Goal: Task Accomplishment & Management: Complete application form

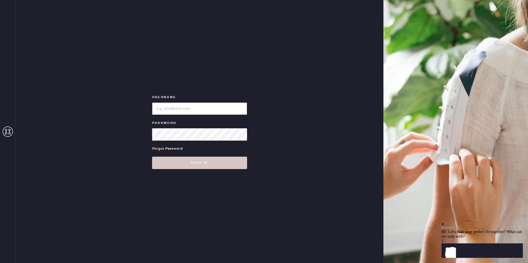
click at [204, 112] on input "loginName" at bounding box center [199, 109] width 95 height 12
type input "reformationsantamonica"
click at [193, 167] on button "Sign in" at bounding box center [199, 163] width 95 height 12
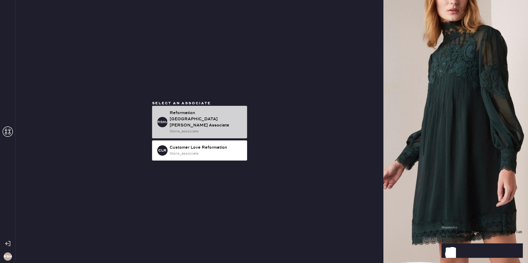
click at [178, 129] on div "store_associate" at bounding box center [206, 132] width 73 height 6
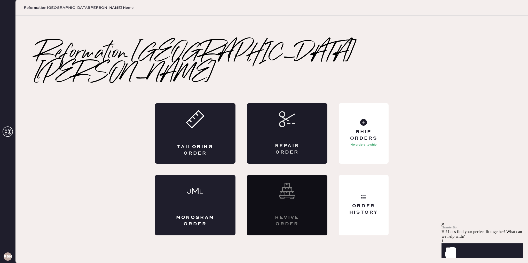
click at [290, 143] on div "Repair Order" at bounding box center [287, 149] width 39 height 13
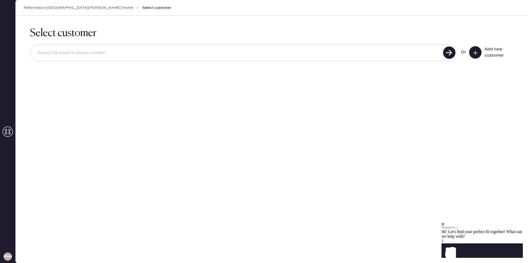
click at [474, 51] on icon at bounding box center [475, 52] width 5 height 5
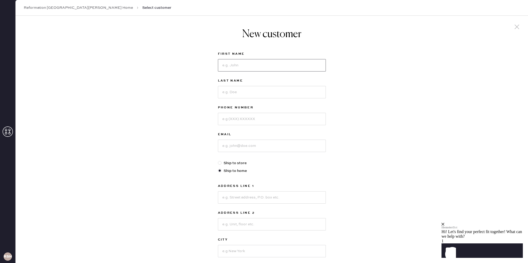
click at [276, 65] on input at bounding box center [272, 65] width 108 height 12
type input "[PERSON_NAME]"
click at [282, 92] on input at bounding box center [272, 92] width 108 height 12
type input "[PERSON_NAME]"
click at [267, 116] on input at bounding box center [272, 119] width 108 height 12
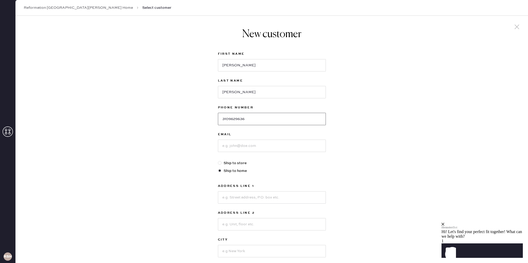
type input "3109629636"
drag, startPoint x: 277, startPoint y: 152, endPoint x: 276, endPoint y: 146, distance: 5.8
click at [277, 152] on div "Email" at bounding box center [272, 145] width 108 height 29
click at [275, 145] on input at bounding box center [272, 146] width 108 height 12
type input "[EMAIL_ADDRESS][DOMAIN_NAME]"
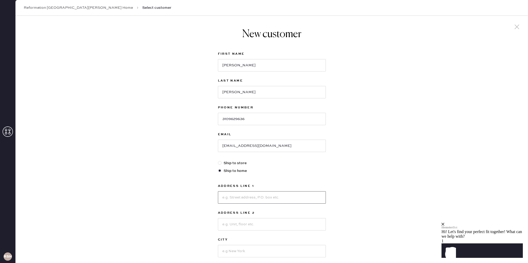
click at [250, 193] on input at bounding box center [272, 197] width 108 height 12
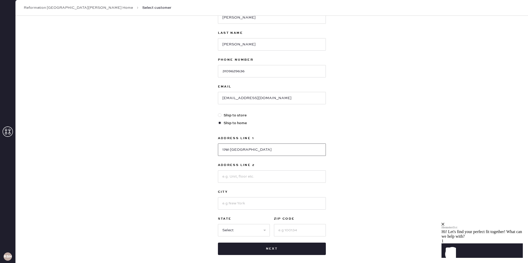
type input "1781 [GEOGRAPHIC_DATA]"
click at [246, 201] on input at bounding box center [272, 203] width 108 height 12
type input "[GEOGRAPHIC_DATA][PERSON_NAME]"
click at [255, 229] on select "Select AK AL AR AZ CA CO CT [GEOGRAPHIC_DATA] DE FL [GEOGRAPHIC_DATA] HI [GEOGR…" at bounding box center [244, 230] width 52 height 12
select select "CA"
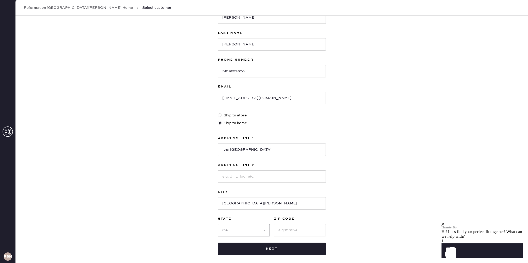
click at [218, 224] on select "Select AK AL AR AZ CA CO CT [GEOGRAPHIC_DATA] DE FL [GEOGRAPHIC_DATA] HI [GEOGR…" at bounding box center [244, 230] width 52 height 12
click at [291, 227] on input at bounding box center [300, 230] width 52 height 12
type input "90405"
click at [274, 250] on button "Next" at bounding box center [272, 249] width 108 height 12
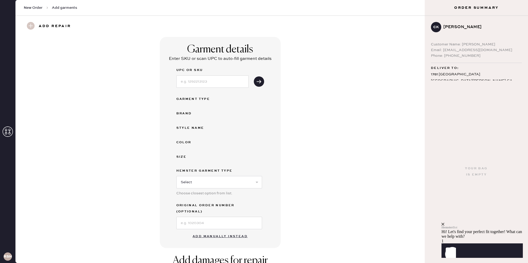
click at [225, 231] on button "Add manually instead" at bounding box center [220, 236] width 61 height 10
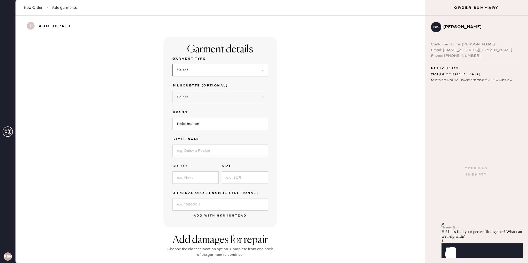
click at [214, 67] on select "Select Basic Skirt Jeans Leggings Pants Shorts Basic Sleeved Dress Basic Sleeve…" at bounding box center [221, 70] width 96 height 12
select select "2"
click at [173, 64] on select "Select Basic Skirt Jeans Leggings Pants Shorts Basic Sleeved Dress Basic Sleeve…" at bounding box center [221, 70] width 96 height 12
click at [220, 146] on input at bounding box center [221, 151] width 96 height 12
type input "Cynhtia High Rise Straight Jeans"
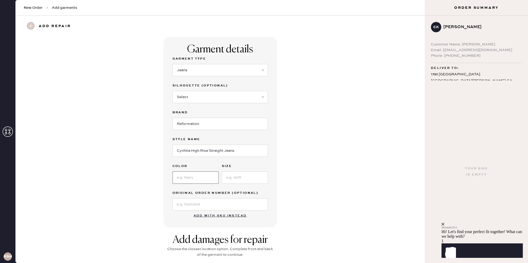
click at [194, 174] on input at bounding box center [196, 178] width 46 height 12
type input "[US_STATE]"
click at [244, 179] on input at bounding box center [245, 178] width 46 height 12
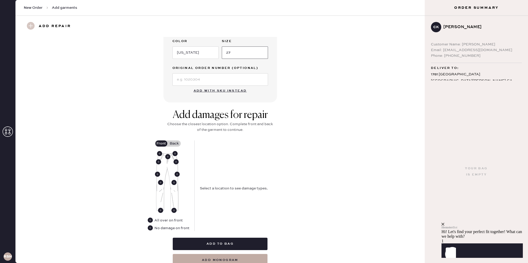
scroll to position [126, 0]
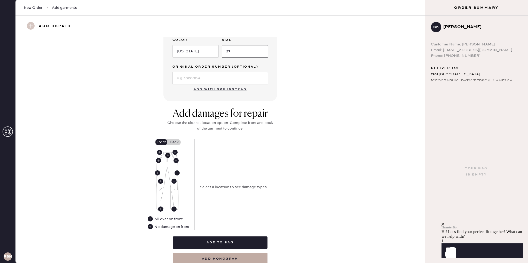
type input "27"
click at [168, 154] on use at bounding box center [167, 155] width 5 height 5
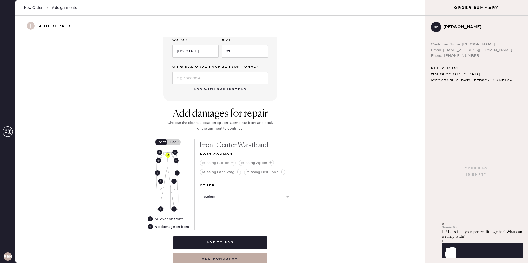
click at [225, 162] on button "Missing Button" at bounding box center [218, 163] width 36 height 6
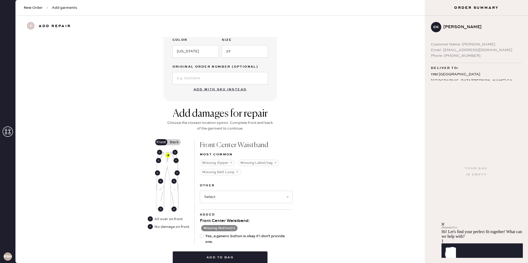
scroll to position [162, 0]
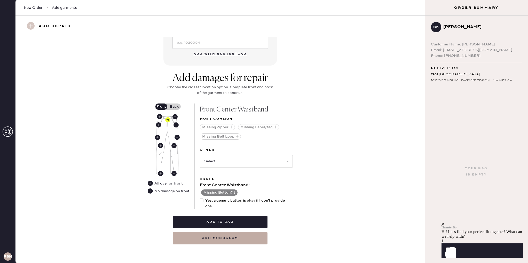
click at [202, 200] on div at bounding box center [202, 201] width 4 height 4
click at [200, 198] on input "Yes, a generic button is okay if I don't provide one." at bounding box center [200, 198] width 0 height 0
checkbox input "true"
click at [235, 162] on select "Select Broken / Ripped Hem Broken Beads Broken Belt Loop Broken Button Broken E…" at bounding box center [246, 161] width 93 height 12
click at [251, 221] on button "Add to bag" at bounding box center [220, 222] width 95 height 12
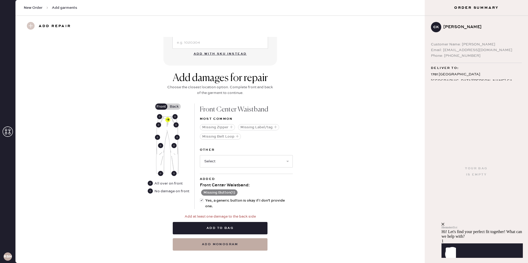
click at [173, 105] on label "Back" at bounding box center [174, 107] width 13 height 6
click at [174, 107] on input "Back" at bounding box center [174, 107] width 0 height 0
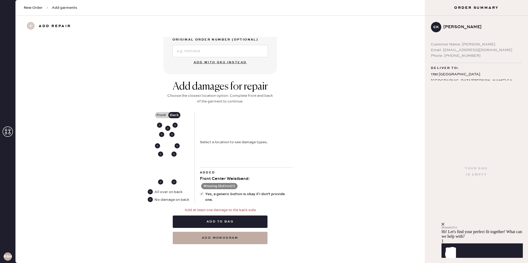
scroll to position [153, 0]
click at [178, 201] on div "No damage on back" at bounding box center [171, 200] width 35 height 6
click at [150, 200] on use at bounding box center [150, 199] width 5 height 5
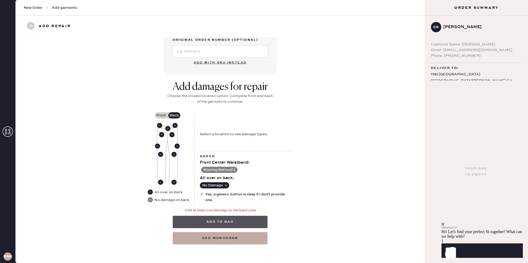
click at [218, 217] on button "Add to bag" at bounding box center [220, 222] width 95 height 12
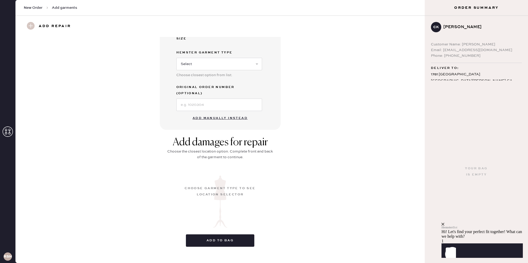
scroll to position [0, 0]
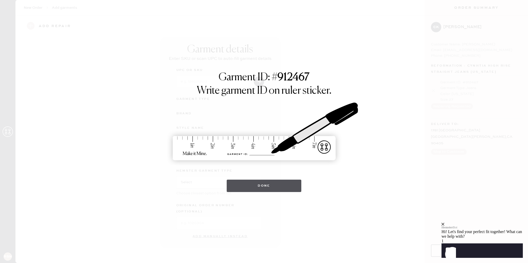
click at [275, 183] on button "Done" at bounding box center [264, 186] width 75 height 12
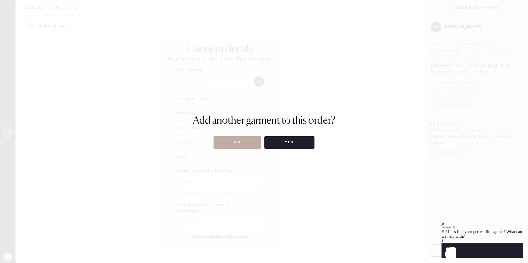
click at [248, 144] on button "No" at bounding box center [238, 142] width 48 height 12
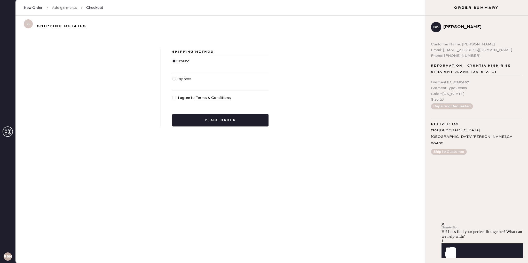
click at [176, 98] on div at bounding box center [175, 98] width 6 height 6
click at [173, 95] on input "I agree to Terms & Conditions" at bounding box center [172, 95] width 0 height 0
checkbox input "true"
click at [208, 123] on button "Place order" at bounding box center [220, 120] width 96 height 12
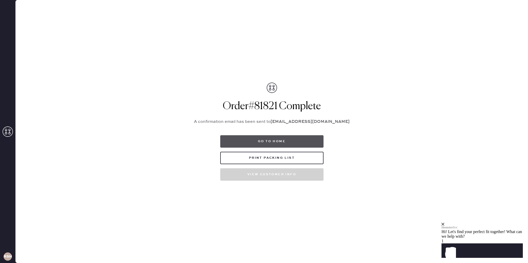
click at [286, 137] on button "Go to home" at bounding box center [271, 141] width 103 height 12
